Goal: Transaction & Acquisition: Purchase product/service

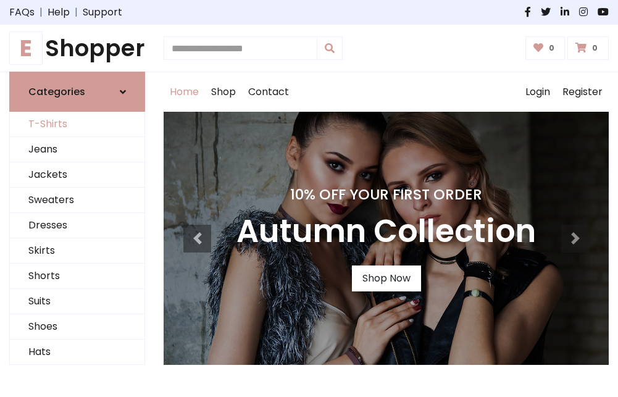
click at [77, 125] on link "T-Shirts" at bounding box center [77, 124] width 135 height 25
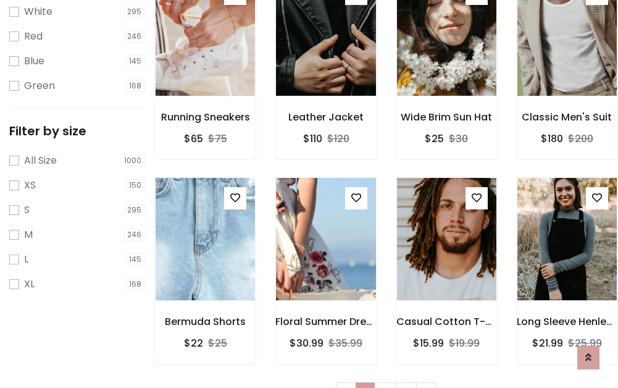
scroll to position [22, 0]
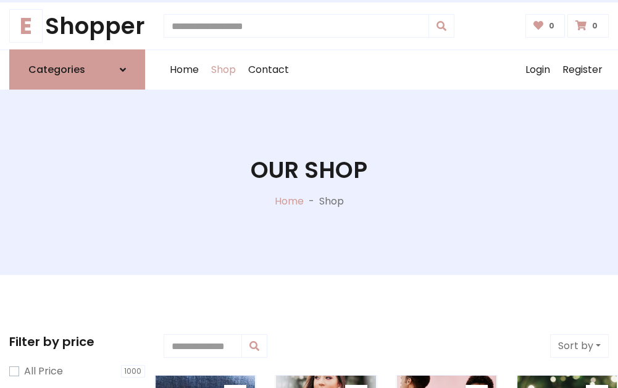
click at [309, 182] on h1 "Our Shop" at bounding box center [309, 169] width 117 height 27
click at [386, 70] on div "Home Shop Contact Log out Login Register" at bounding box center [386, 69] width 445 height 39
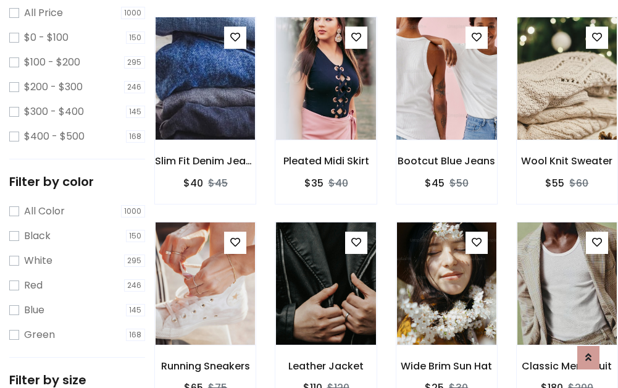
click at [446, 101] on img at bounding box center [446, 78] width 119 height 296
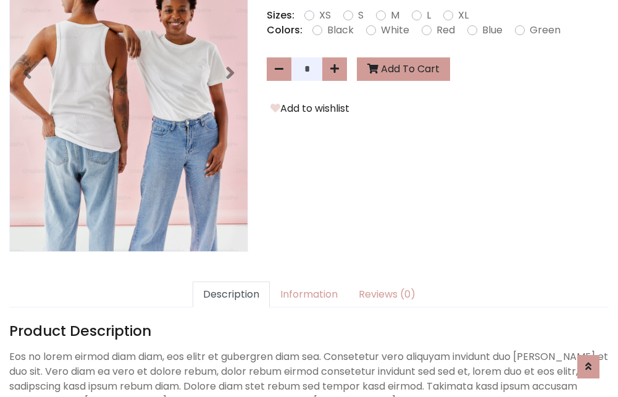
scroll to position [302, 0]
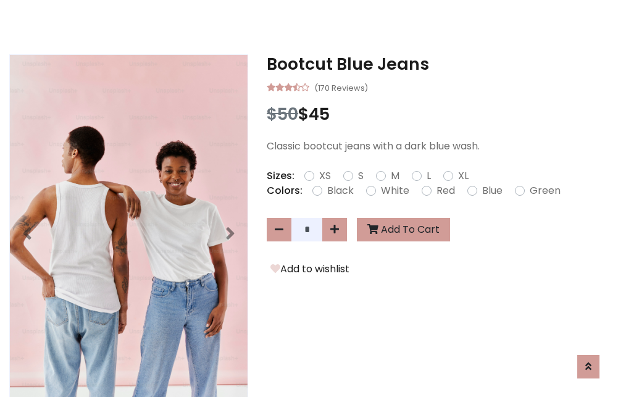
click at [437, 64] on h3 "Bootcut Blue Jeans" at bounding box center [438, 64] width 342 height 20
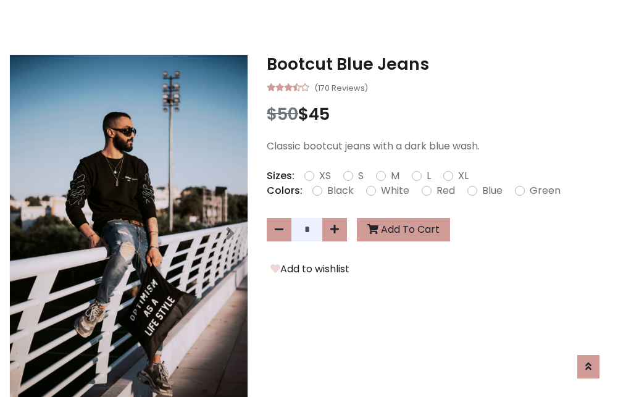
click at [437, 64] on h3 "Bootcut Blue Jeans" at bounding box center [438, 64] width 342 height 20
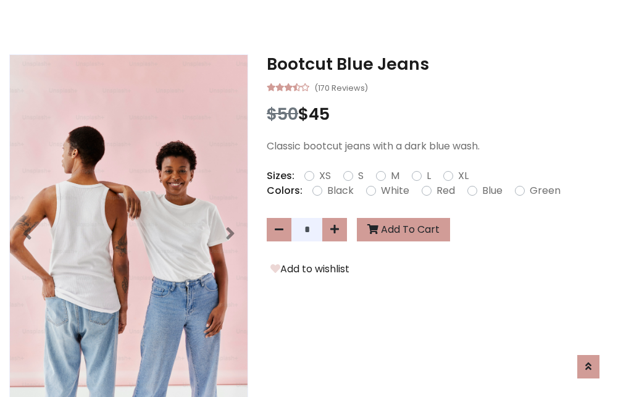
click at [437, 64] on h3 "Bootcut Blue Jeans" at bounding box center [438, 64] width 342 height 20
